Goal: Contribute content: Add original content to the website for others to see

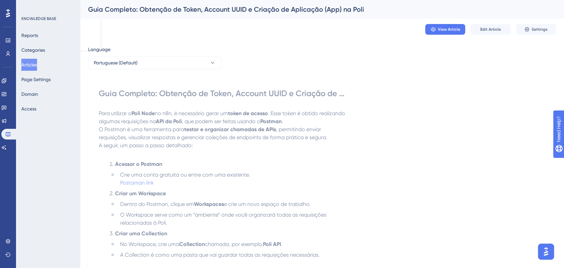
click at [32, 65] on button "Articles" at bounding box center [29, 65] width 16 height 12
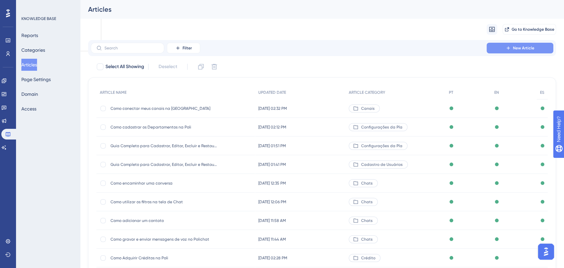
click at [515, 48] on span "New Article" at bounding box center [523, 47] width 21 height 5
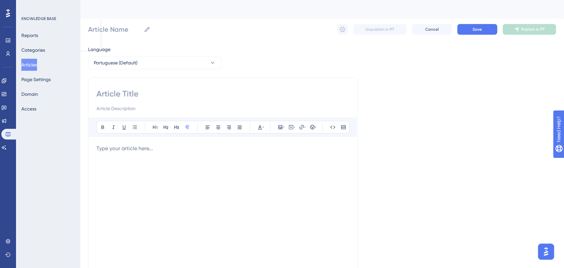
click at [131, 150] on p at bounding box center [222, 148] width 253 height 8
drag, startPoint x: 134, startPoint y: 100, endPoint x: 137, endPoint y: 97, distance: 5.0
click at [134, 101] on div at bounding box center [222, 100] width 253 height 24
click at [130, 153] on div at bounding box center [222, 217] width 253 height 147
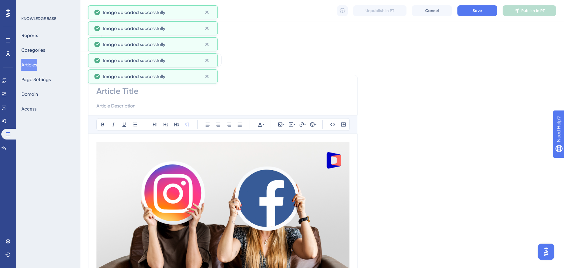
scroll to position [185, 0]
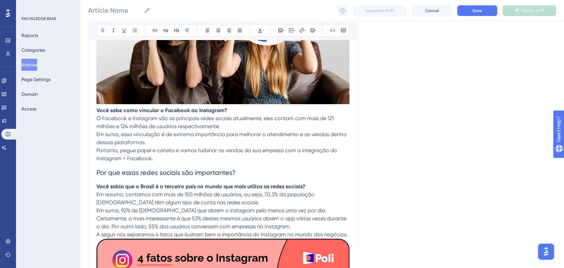
click at [230, 109] on p "Você sabe como vincular o Facebook ao Instagram?" at bounding box center [222, 110] width 253 height 8
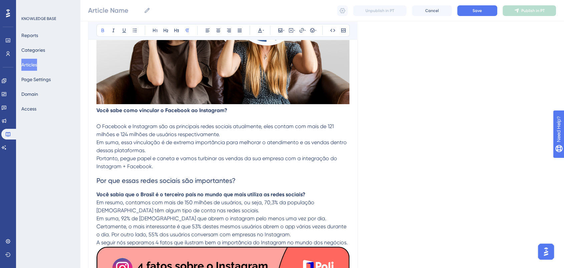
scroll to position [148, 0]
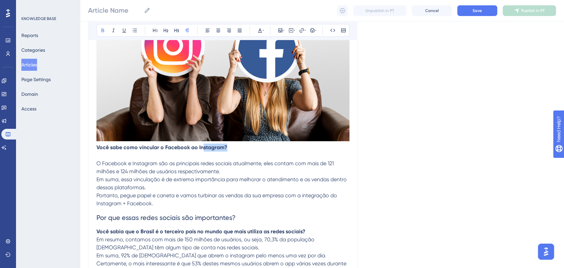
drag, startPoint x: 233, startPoint y: 146, endPoint x: 194, endPoint y: 147, distance: 38.0
click at [197, 147] on p "Você sabe como vincular o Facebook ao Instagram?" at bounding box center [222, 147] width 253 height 8
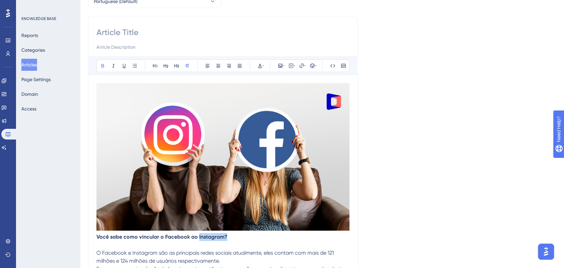
scroll to position [0, 0]
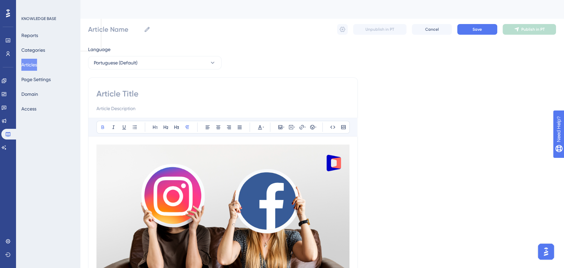
click at [151, 94] on input at bounding box center [222, 93] width 253 height 11
paste input "Como vincular o Facebook ao Instagram?"
type input "Como vincular o Facebook ao Instagram?"
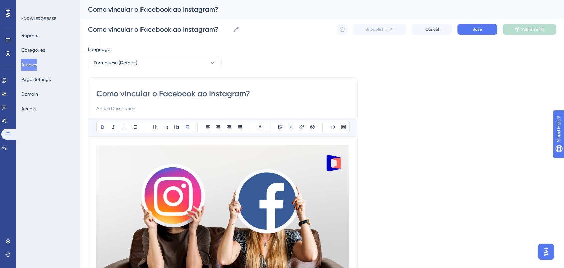
type input "Como vincular o Facebook ao Instagram?"
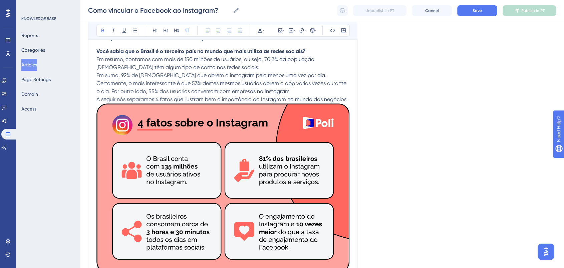
scroll to position [296, 0]
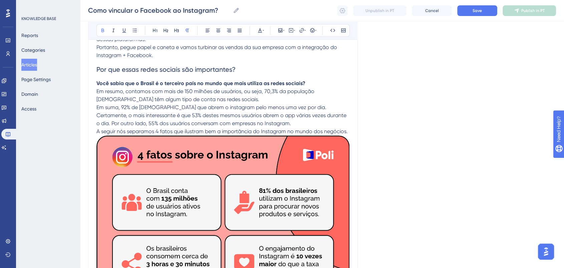
click at [346, 132] on span "A seguir nós separamos 4 fatos que ilustram bem a importância do Instagram no m…" at bounding box center [221, 131] width 251 height 6
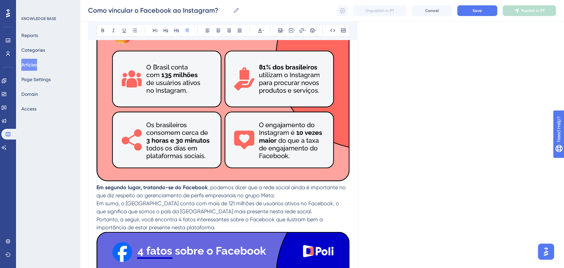
scroll to position [445, 0]
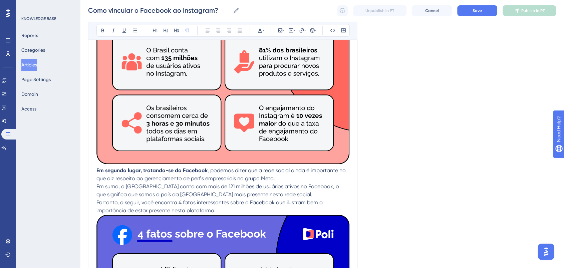
click at [99, 171] on strong "Em segundo lugar, tratando-se do Facebook" at bounding box center [151, 170] width 111 height 6
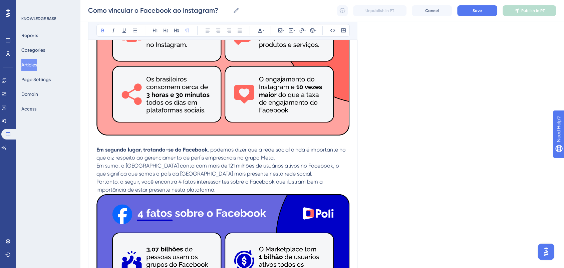
scroll to position [519, 0]
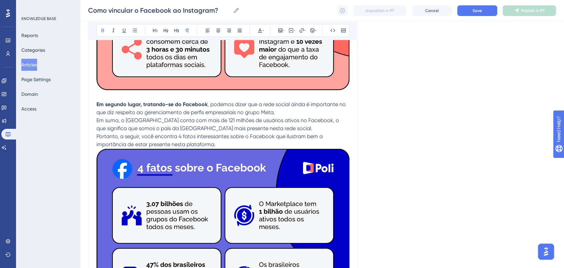
click at [223, 144] on p "Portanto, a seguir, você encontra 4 fatos interessantes sobre o Facebook que il…" at bounding box center [222, 140] width 253 height 16
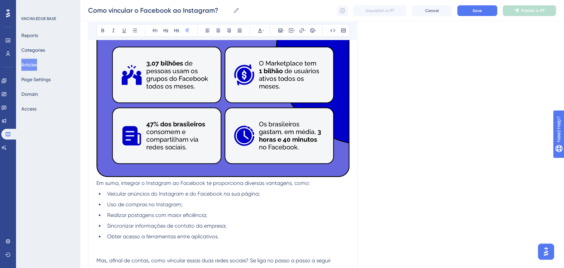
scroll to position [704, 0]
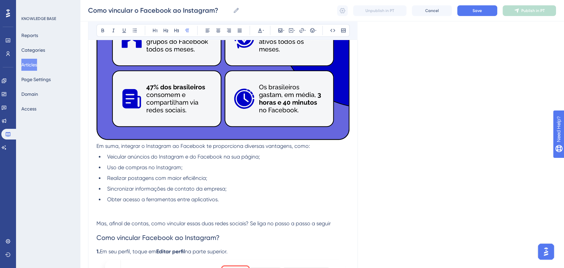
click at [97, 147] on span "Em suma, integrar o Instagram ao Facebook te proporciona diversas vantagens, co…" at bounding box center [202, 146] width 213 height 6
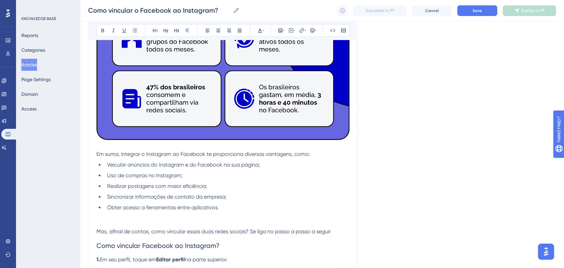
click at [212, 175] on li "Uso de compras no Instagram;" at bounding box center [226, 175] width 245 height 8
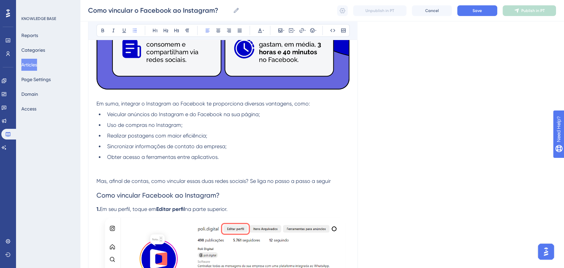
scroll to position [815, 0]
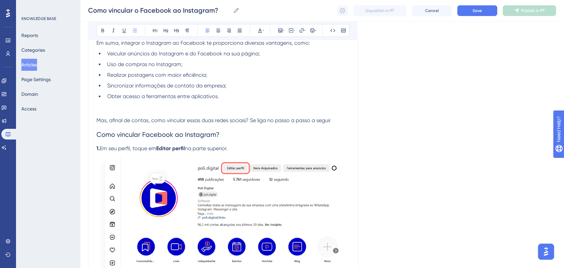
click at [139, 114] on li "Obter acesso a ferramentas entre aplicativos." at bounding box center [226, 104] width 245 height 24
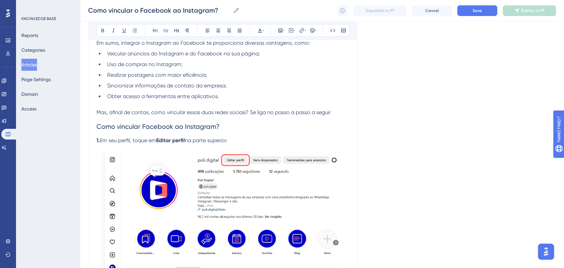
click at [237, 125] on h2 "Como vincular Facebook ao Instagram?" at bounding box center [222, 126] width 253 height 20
click at [97, 128] on span "Como vincular Facebook ao Instagram?" at bounding box center [157, 126] width 123 height 8
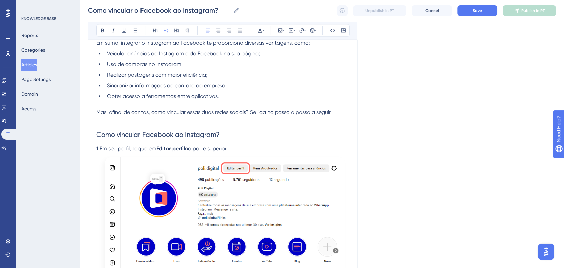
click at [226, 139] on h2 "Como vincular Facebook ao Instagram?" at bounding box center [222, 134] width 253 height 20
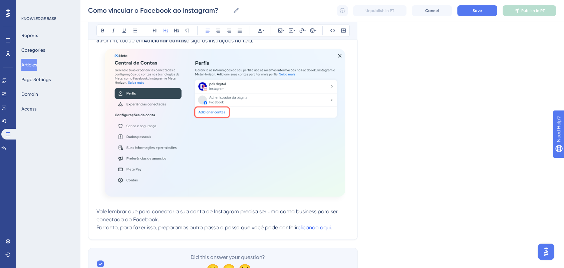
scroll to position [1297, 0]
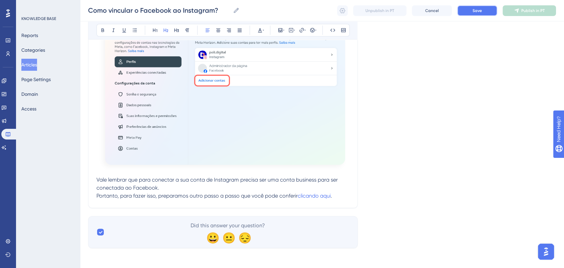
click at [467, 13] on button "Save" at bounding box center [477, 10] width 40 height 11
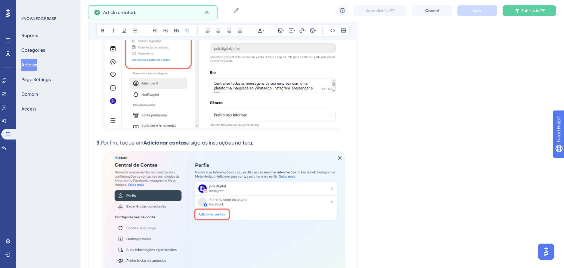
scroll to position [1299, 0]
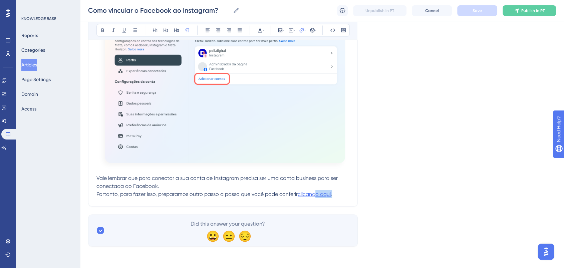
drag, startPoint x: 337, startPoint y: 194, endPoint x: 316, endPoint y: 194, distance: 21.3
click at [316, 194] on p "Portanto, para fazer isso, preparamos outro passo a passo que você pode conferi…" at bounding box center [222, 194] width 253 height 8
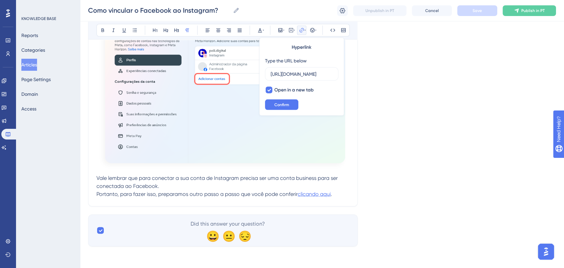
scroll to position [0, 435]
click at [304, 77] on input "[URL][DOMAIN_NAME]" at bounding box center [302, 73] width 62 height 7
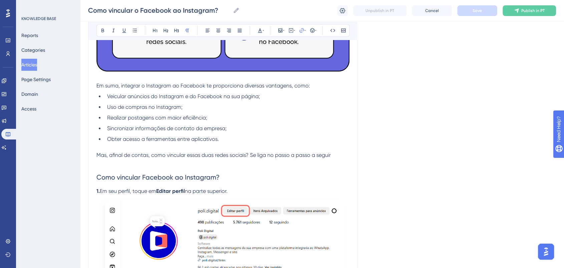
scroll to position [854, 0]
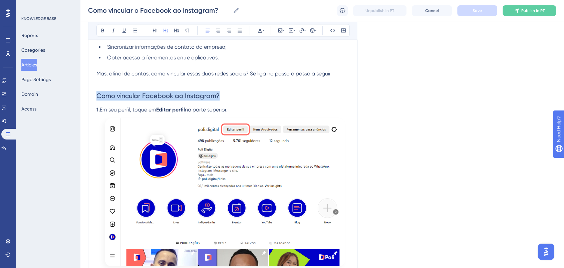
drag, startPoint x: 221, startPoint y: 97, endPoint x: 96, endPoint y: 61, distance: 130.0
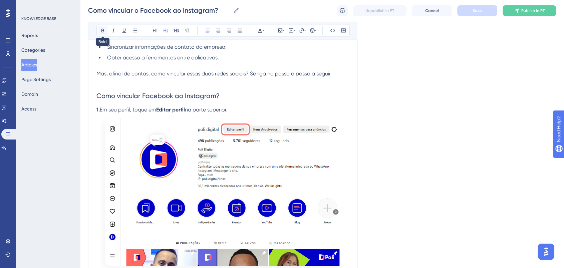
click at [104, 32] on icon at bounding box center [102, 30] width 5 height 5
click at [269, 65] on li "Obter acesso a ferramentas entre aplicativos." at bounding box center [226, 62] width 245 height 16
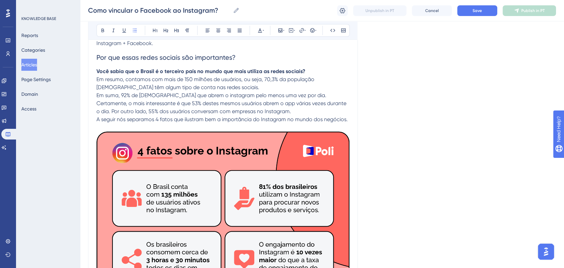
scroll to position [261, 0]
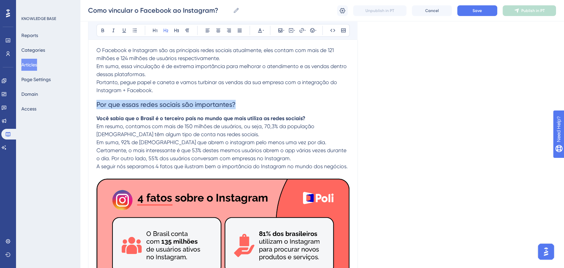
drag, startPoint x: 244, startPoint y: 100, endPoint x: 66, endPoint y: 98, distance: 177.8
click at [103, 29] on icon at bounding box center [102, 30] width 5 height 5
click at [284, 112] on h2 "Por que essas redes sociais são importantes?" at bounding box center [222, 104] width 253 height 20
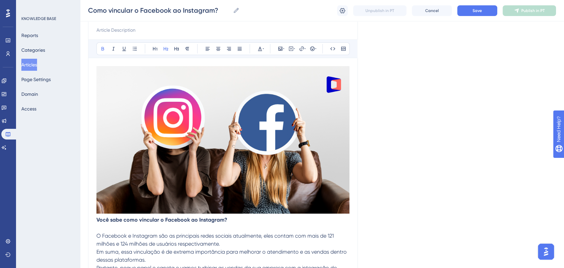
scroll to position [39, 0]
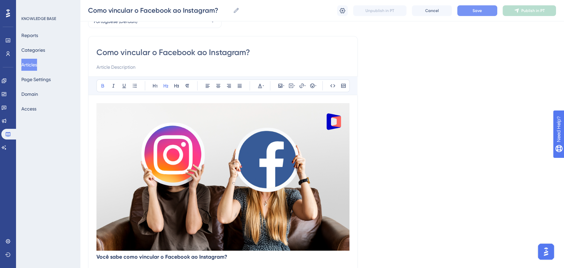
click at [479, 12] on span "Save" at bounding box center [476, 10] width 9 height 5
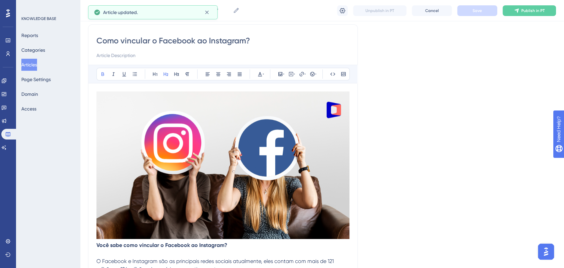
scroll to position [0, 0]
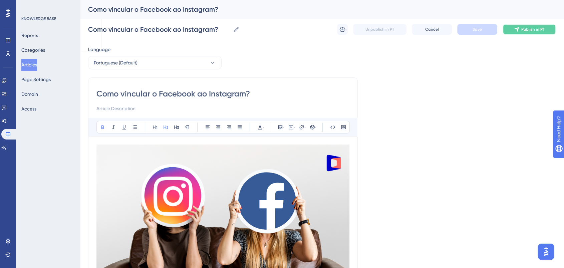
click at [519, 27] on icon at bounding box center [516, 29] width 5 height 5
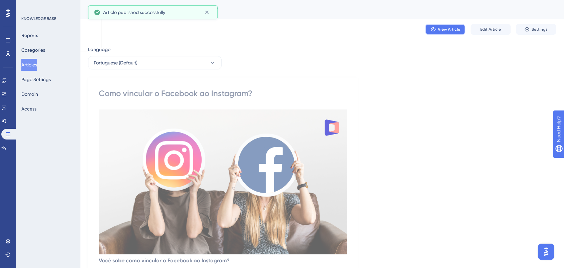
click at [451, 28] on span "View Article" at bounding box center [449, 29] width 22 height 5
